Goal: Task Accomplishment & Management: Manage account settings

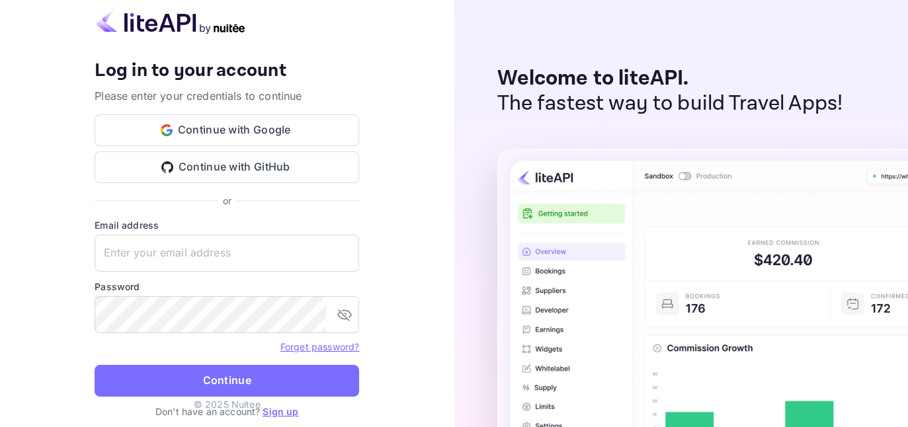
type input "[EMAIL_ADDRESS][DOMAIN_NAME]"
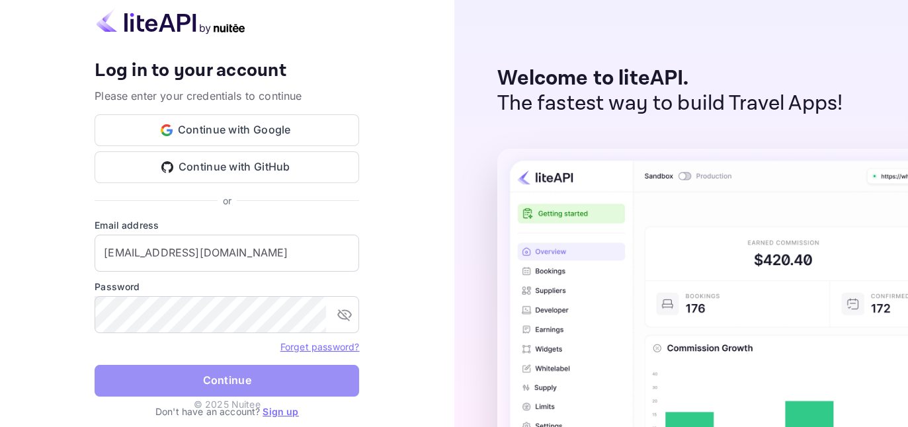
click at [219, 389] on button "Continue" at bounding box center [227, 381] width 264 height 32
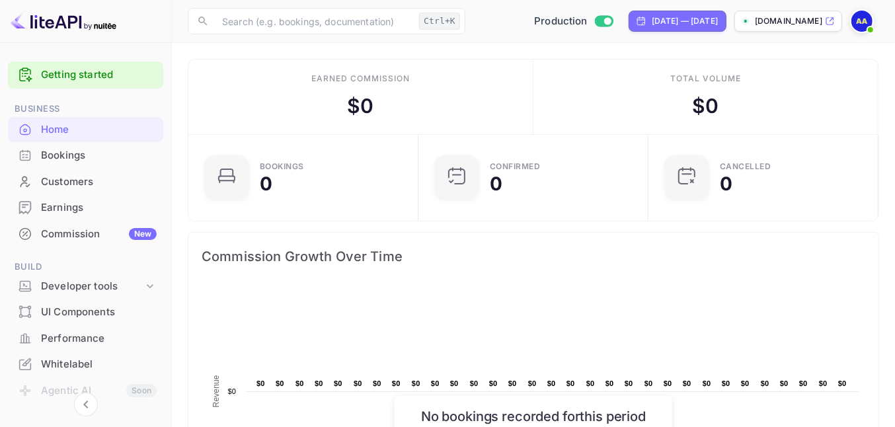
click at [93, 236] on div "Commission New" at bounding box center [99, 234] width 116 height 15
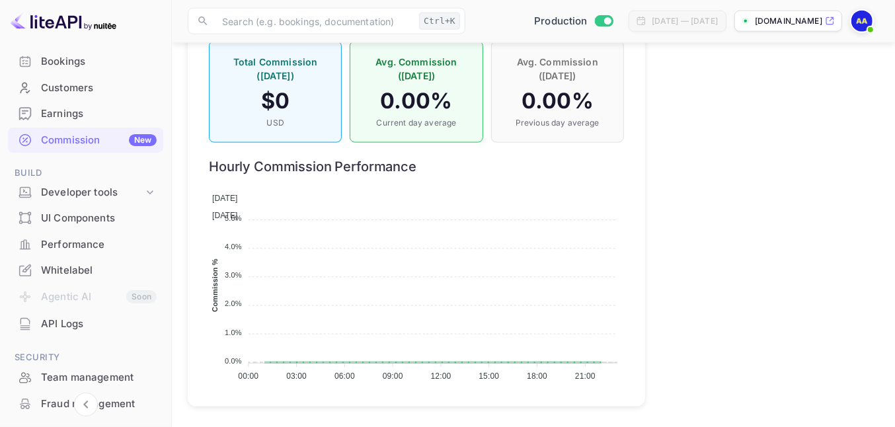
scroll to position [165, 0]
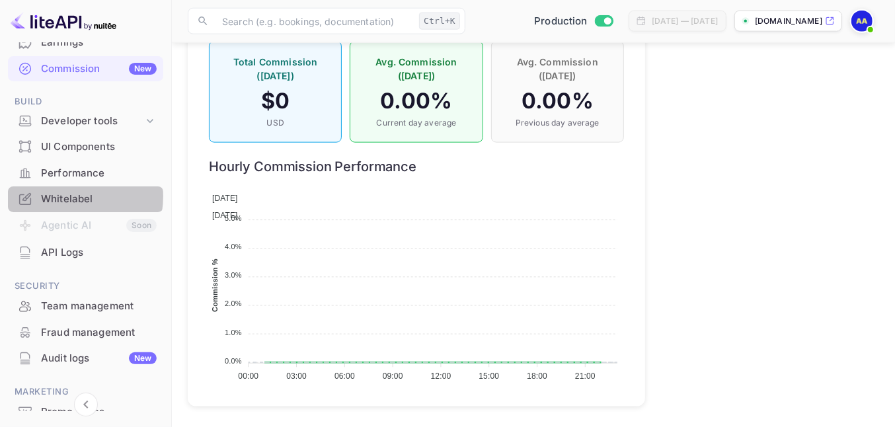
click at [67, 195] on div "Whitelabel" at bounding box center [99, 199] width 116 height 15
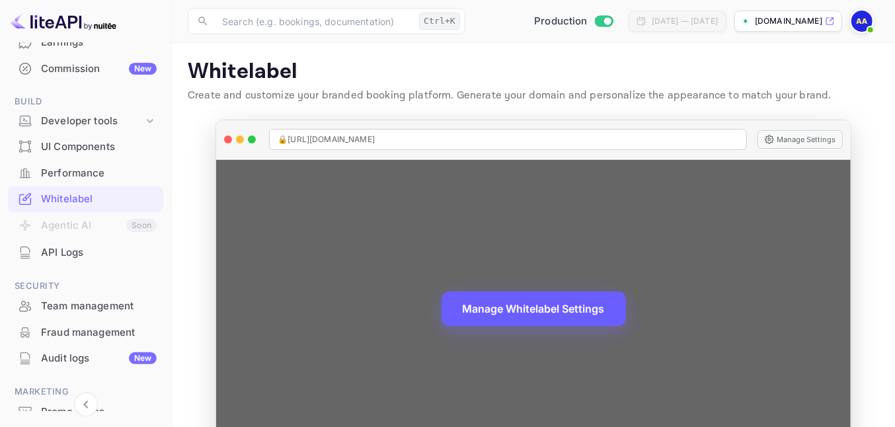
click at [556, 303] on button "Manage Whitelabel Settings" at bounding box center [534, 309] width 184 height 34
